Goal: Information Seeking & Learning: Learn about a topic

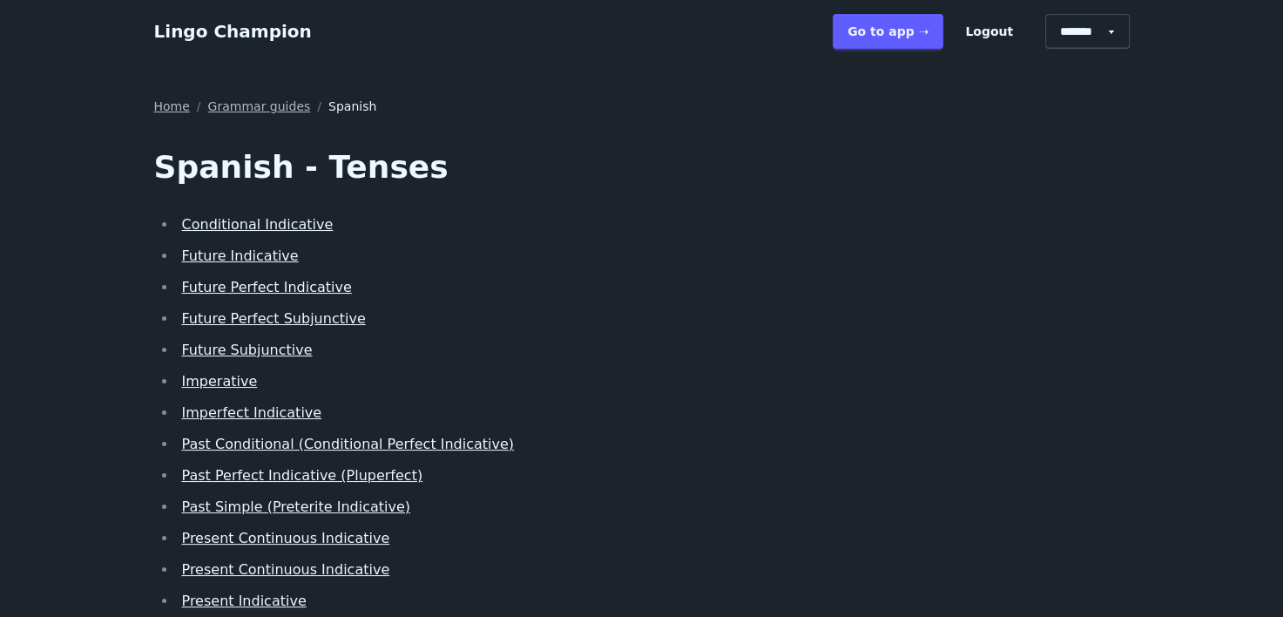
scroll to position [87, 0]
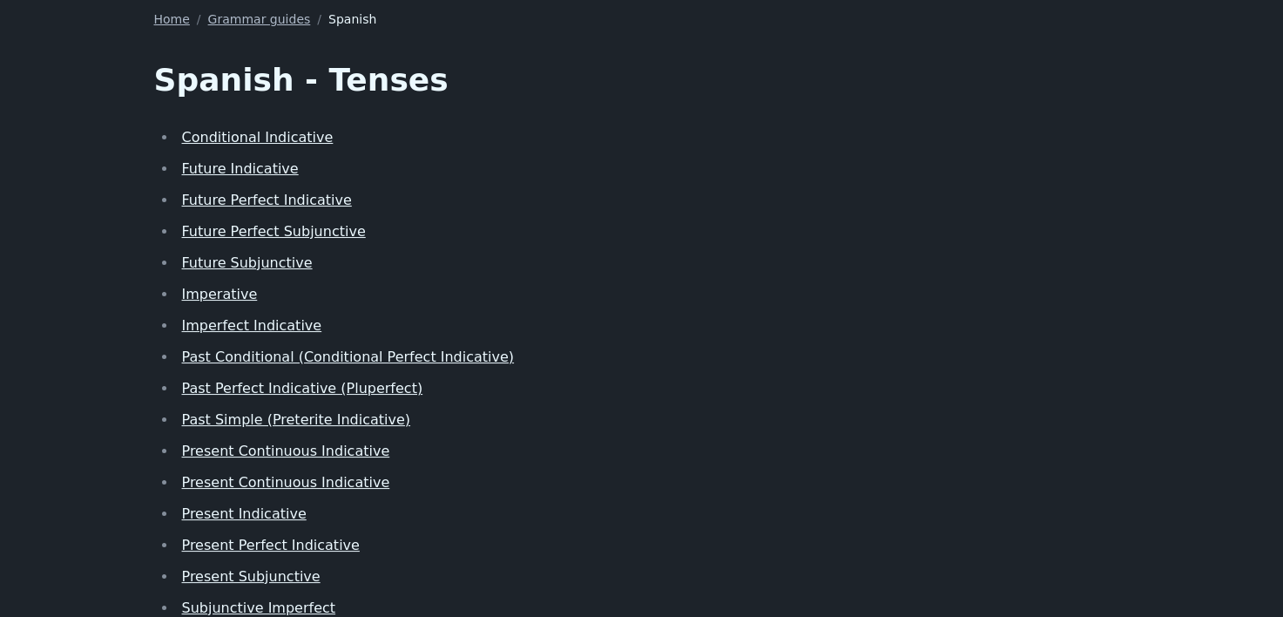
click at [278, 514] on link "Present Indicative" at bounding box center [244, 513] width 125 height 17
